Goal: Task Accomplishment & Management: Manage account settings

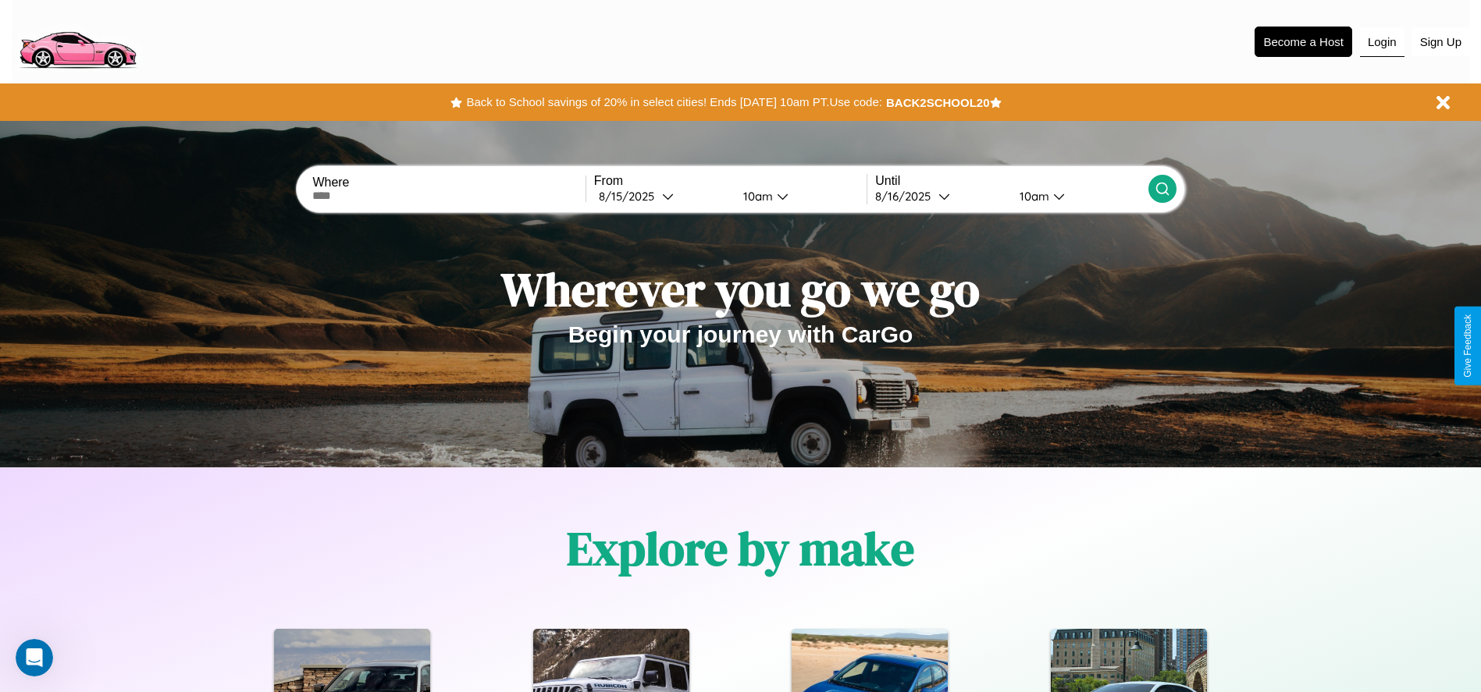
click at [1382, 41] on button "Login" at bounding box center [1382, 42] width 44 height 30
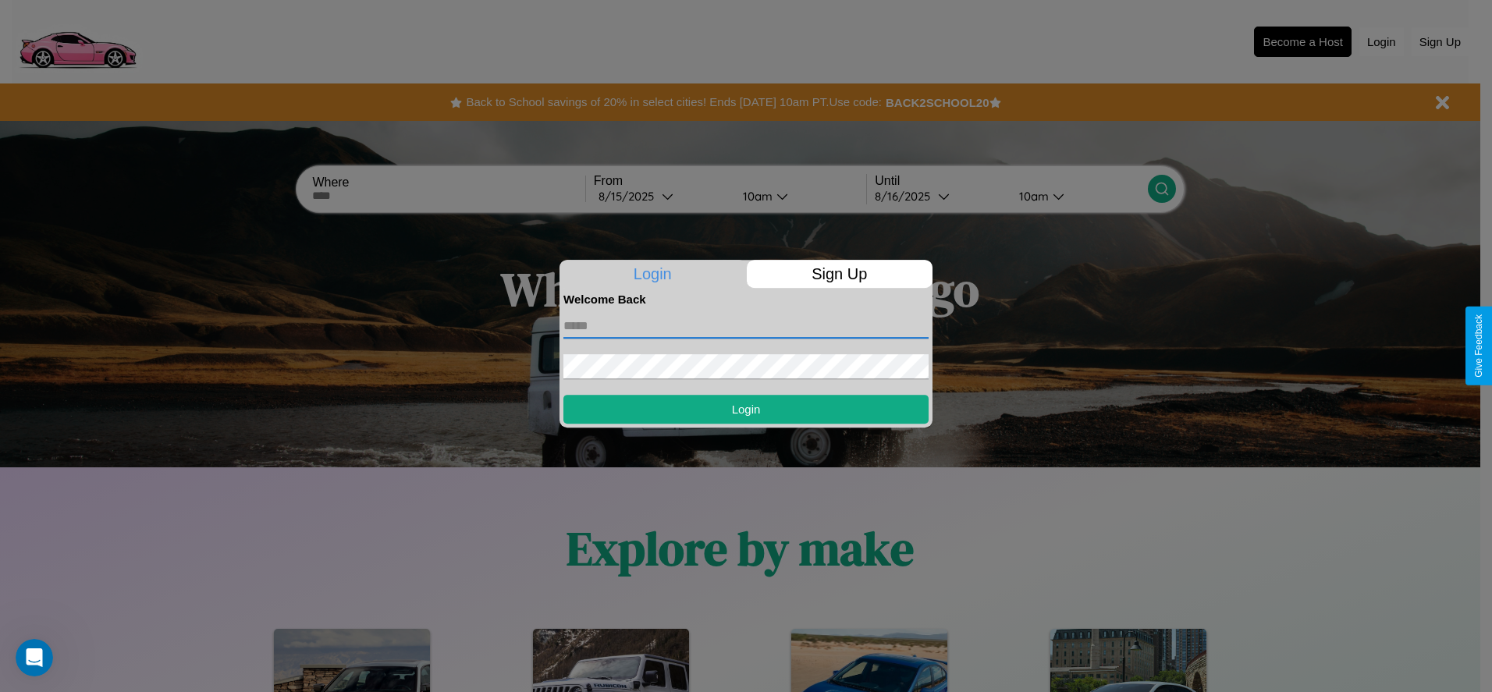
click at [746, 325] on input "text" at bounding box center [746, 326] width 365 height 25
type input "**********"
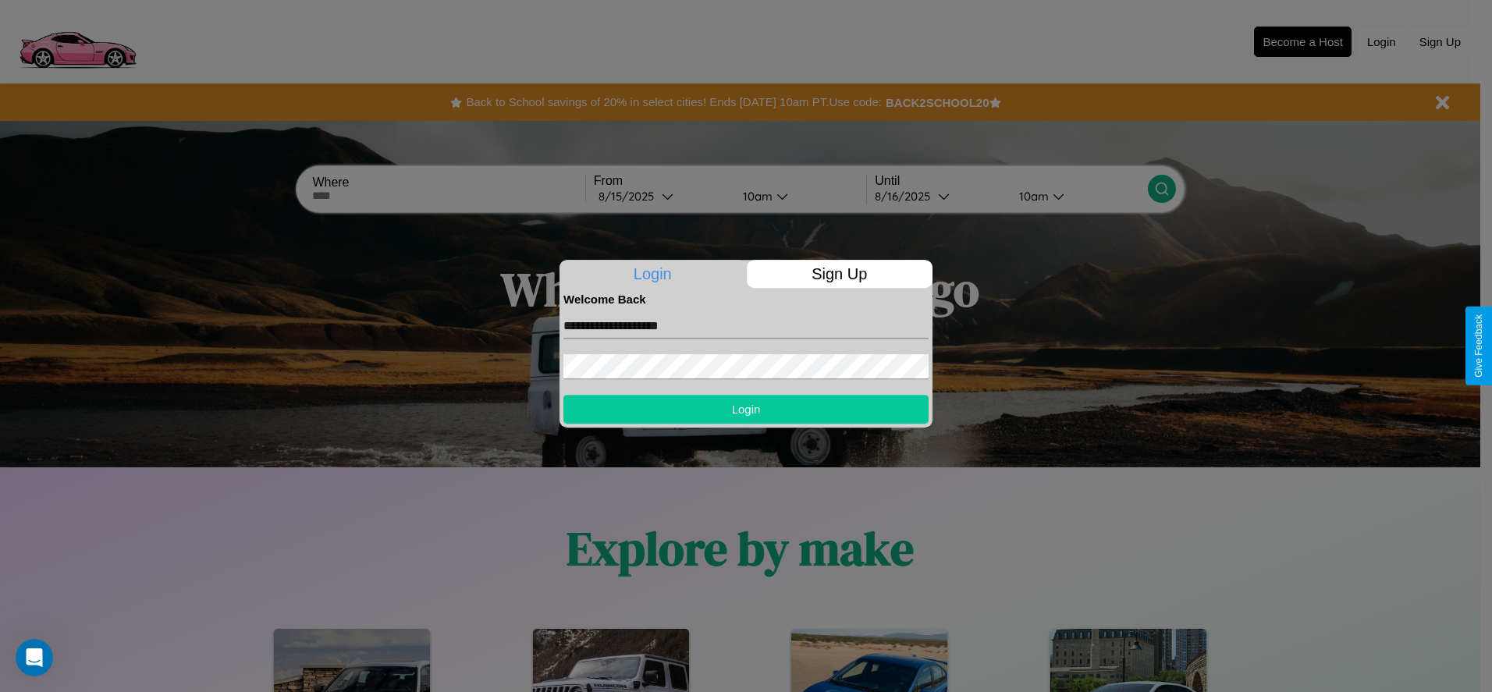
click at [746, 409] on button "Login" at bounding box center [746, 409] width 365 height 29
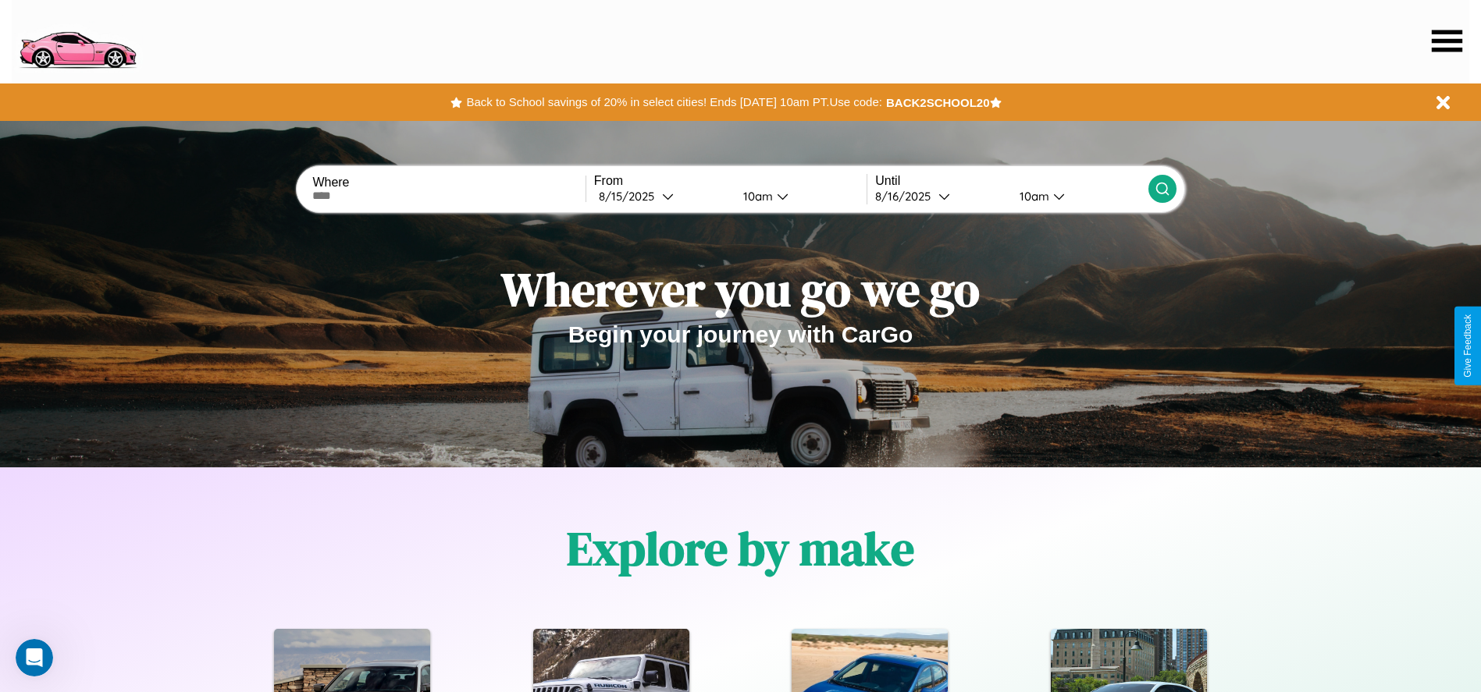
click at [1446, 41] on icon at bounding box center [1446, 41] width 30 height 22
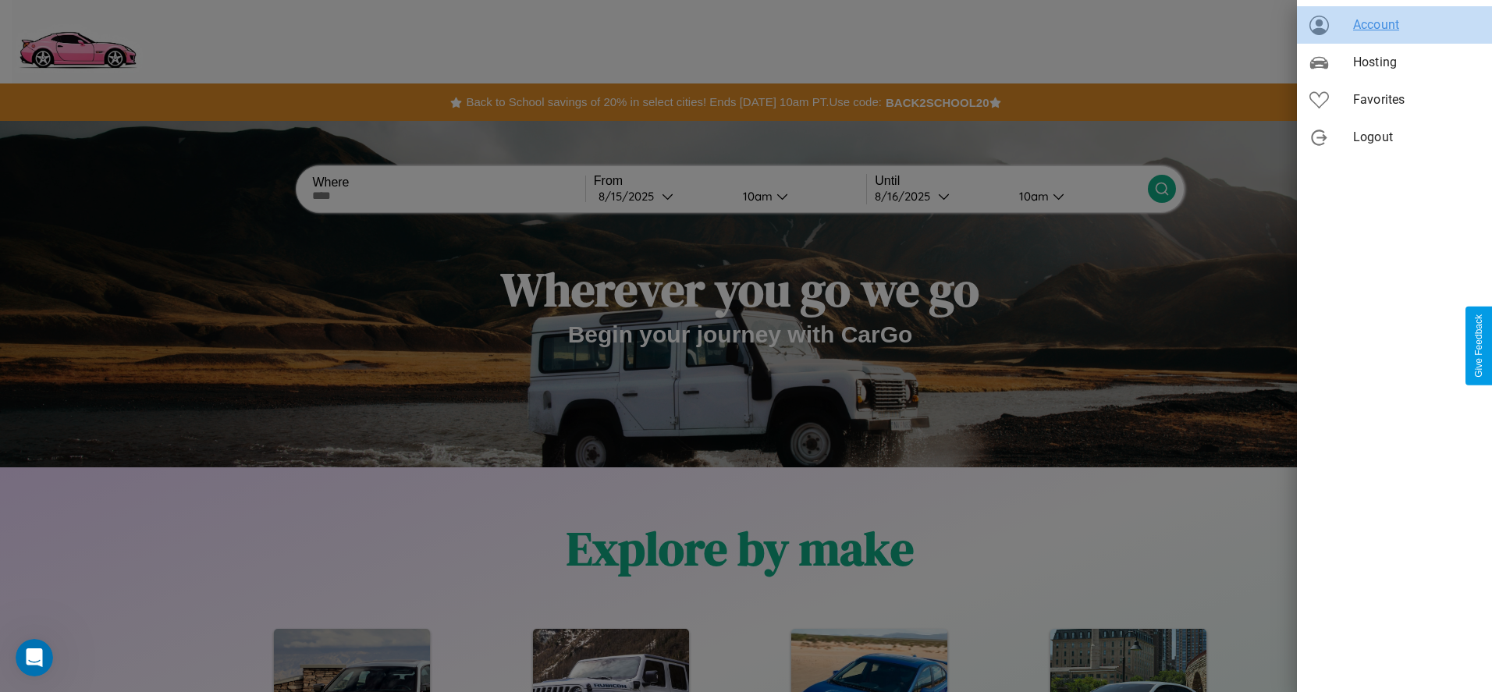
click at [1395, 25] on span "Account" at bounding box center [1416, 25] width 126 height 19
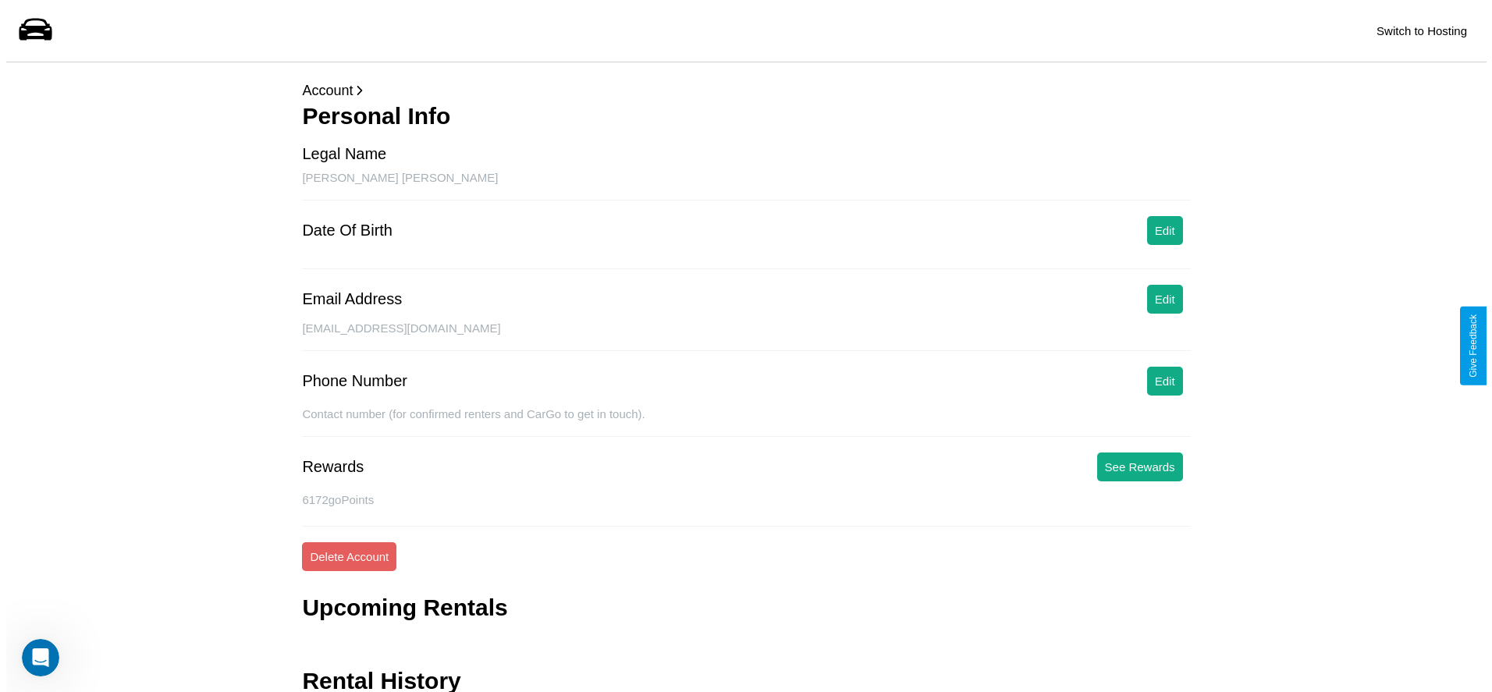
scroll to position [62, 0]
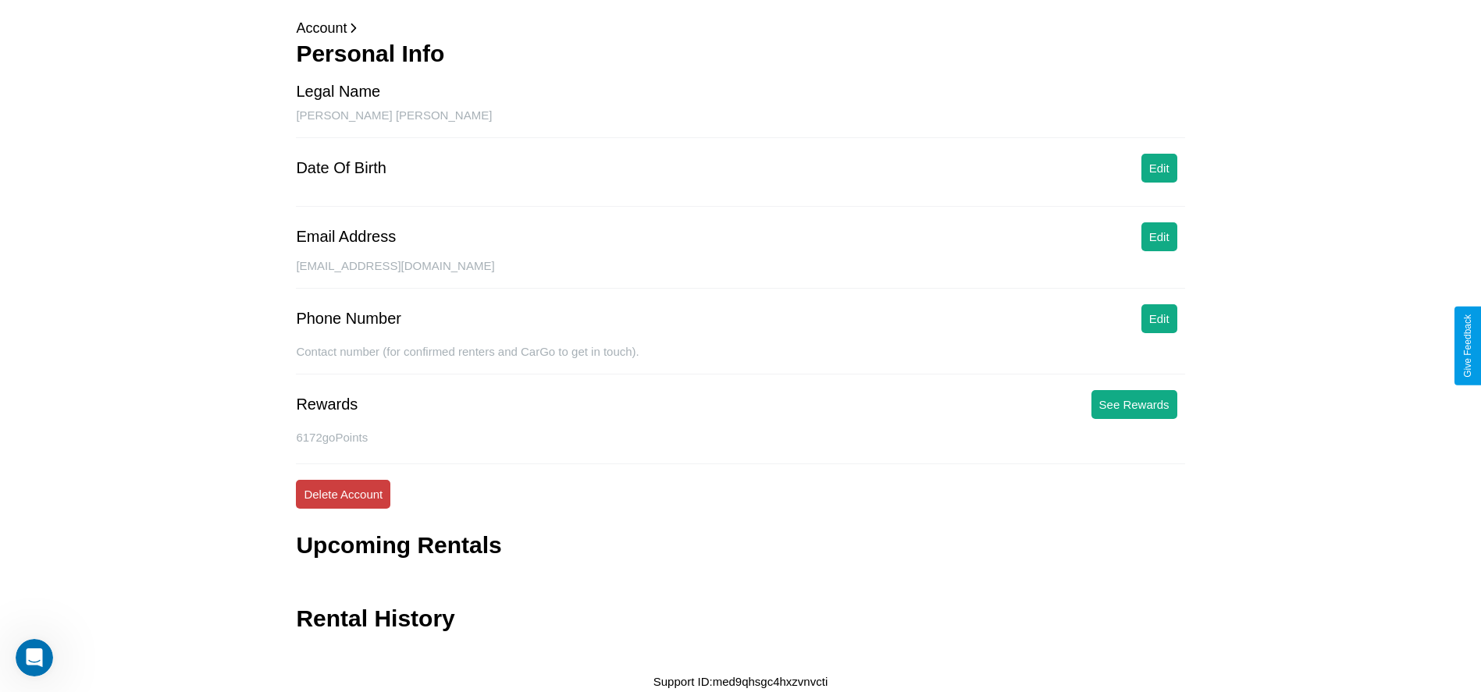
click at [343, 494] on button "Delete Account" at bounding box center [343, 494] width 94 height 29
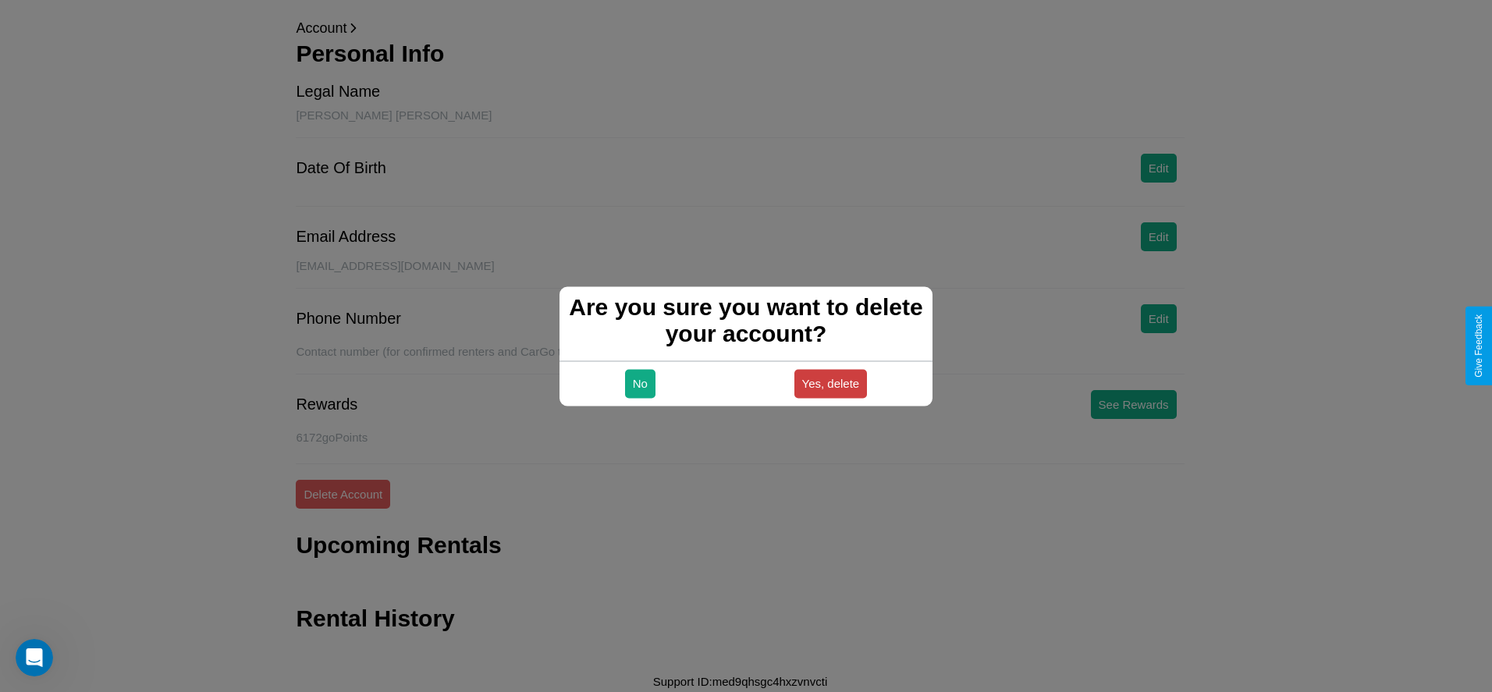
click at [830, 383] on button "Yes, delete" at bounding box center [831, 383] width 73 height 29
